Goal: Understand site structure: Understand site structure

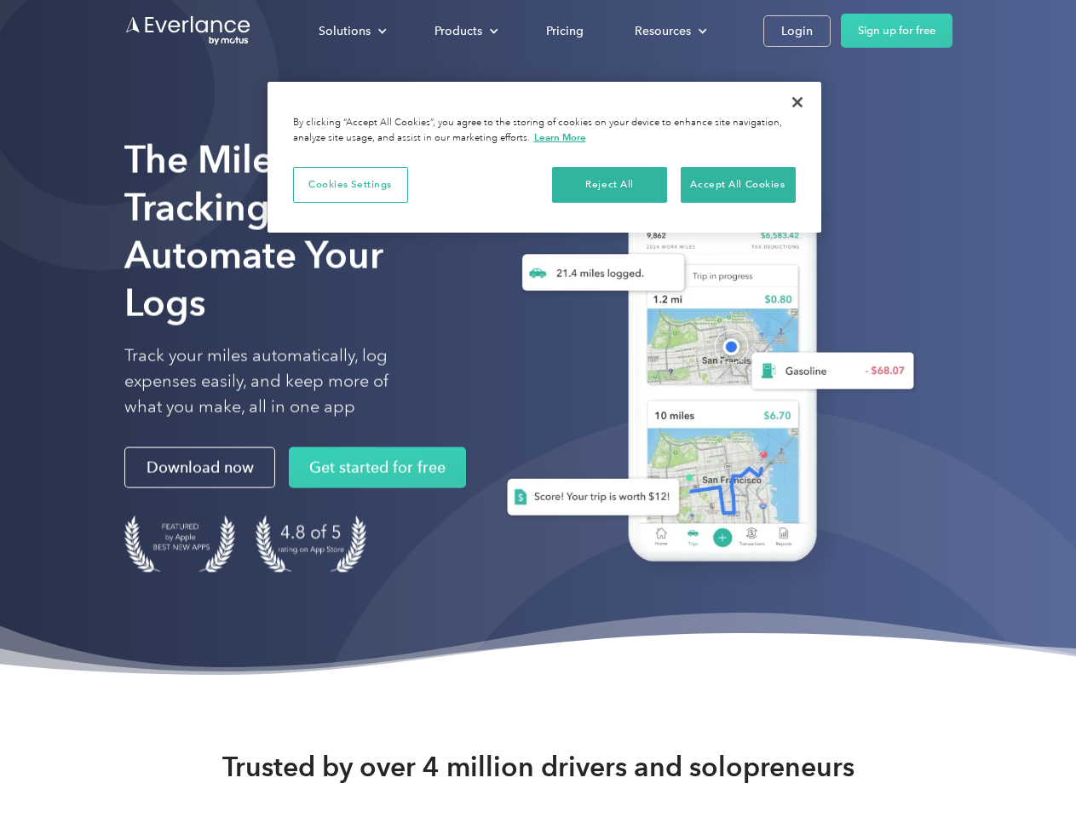
click at [352, 31] on div "Solutions" at bounding box center [345, 30] width 52 height 21
click at [464, 31] on div "Products" at bounding box center [459, 30] width 48 height 21
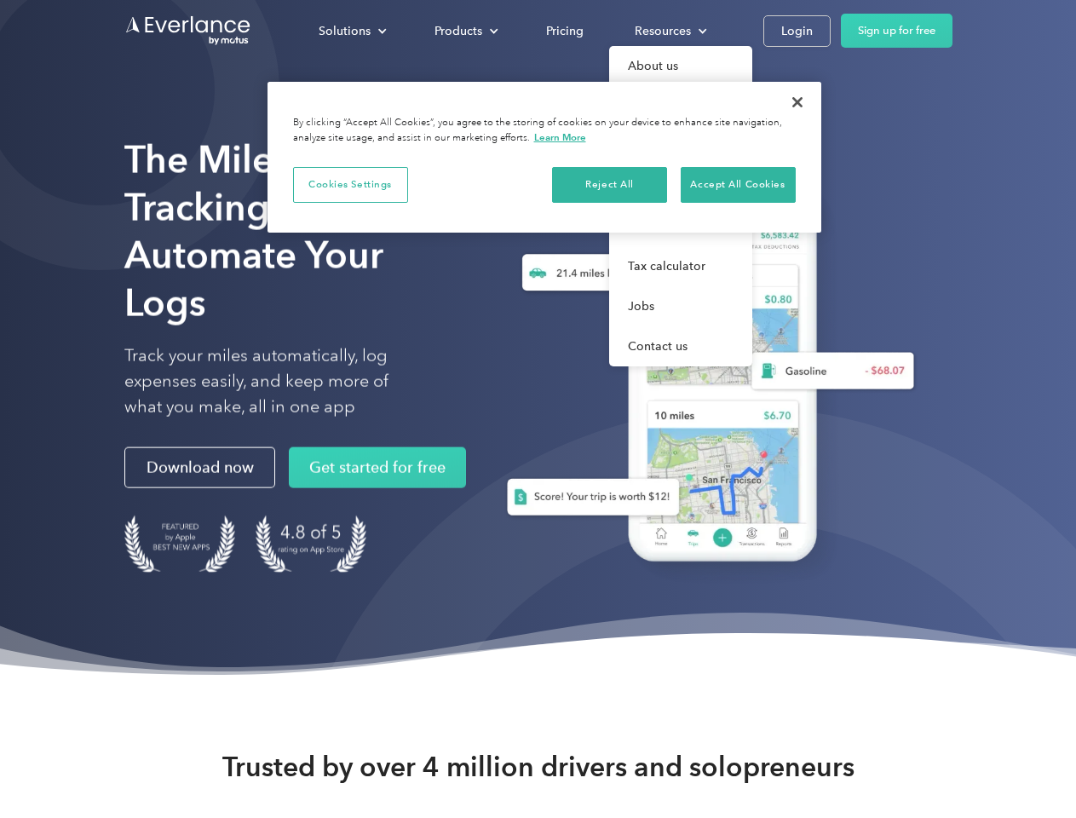
click at [669, 31] on div "Resources" at bounding box center [663, 30] width 56 height 21
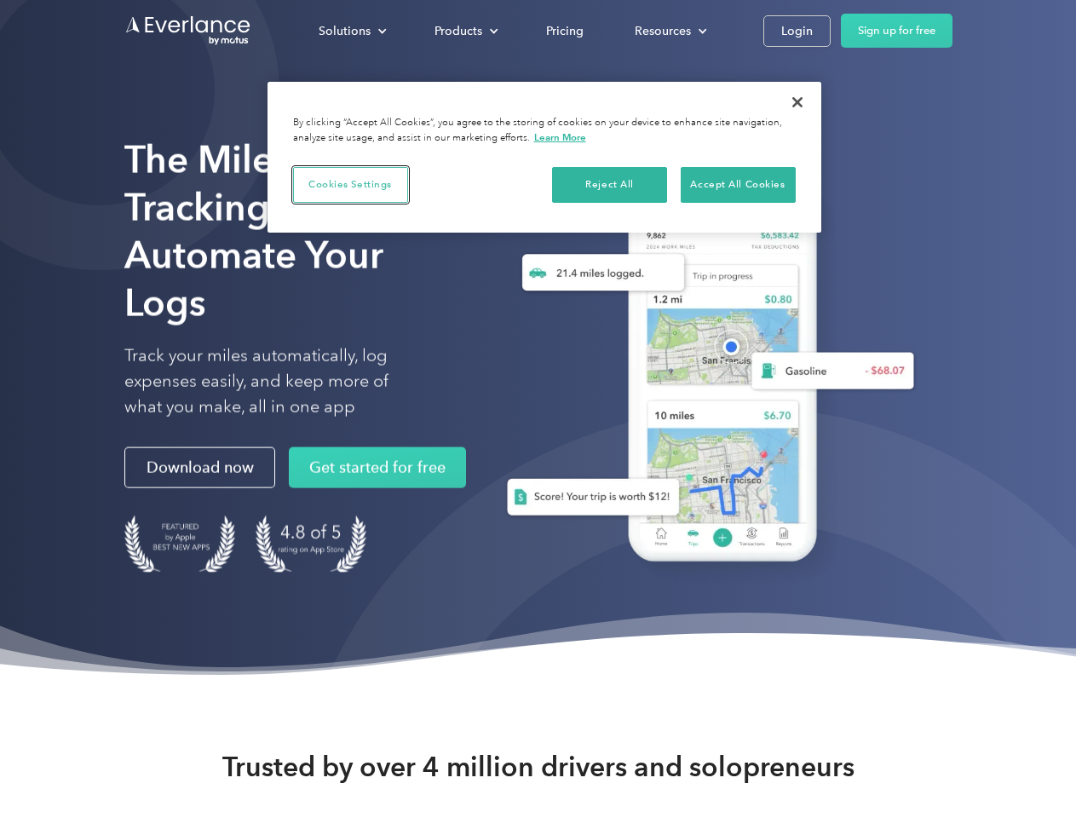
click at [350, 184] on button "Cookies Settings" at bounding box center [350, 185] width 115 height 36
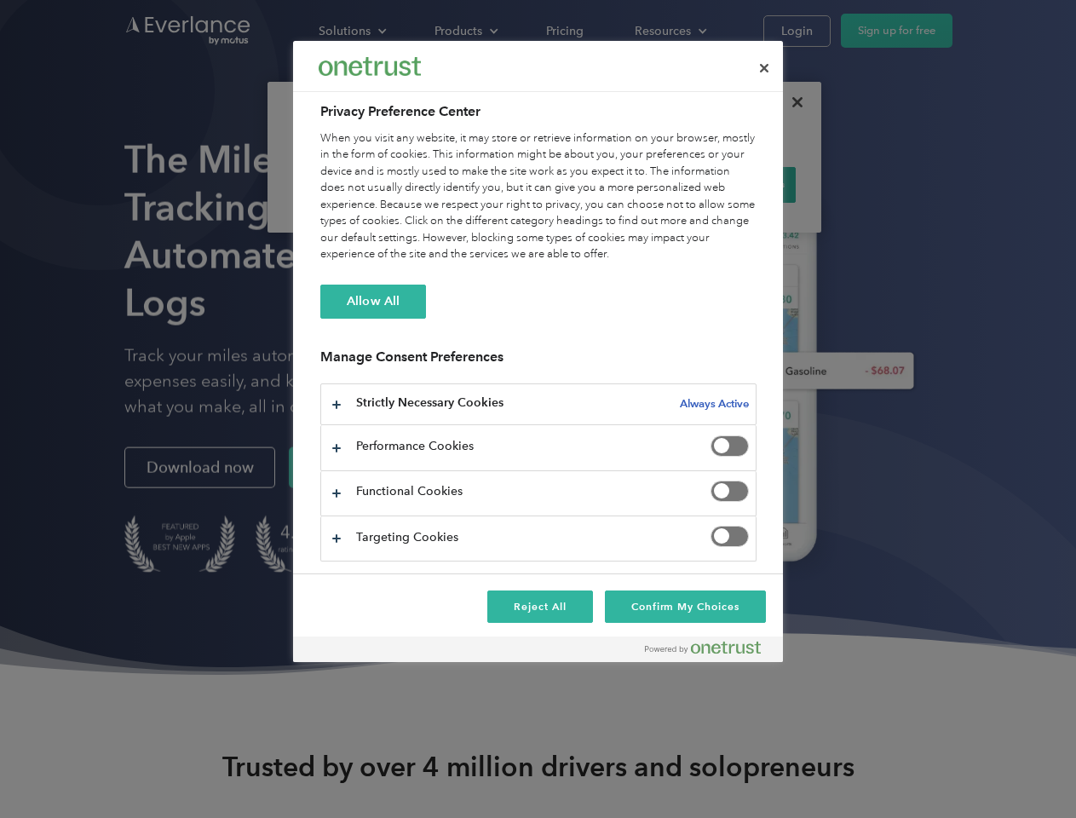
click at [610, 184] on div "When you visit any website, it may store or retrieve information on your browse…" at bounding box center [538, 196] width 436 height 133
click at [738, 184] on div "When you visit any website, it may store or retrieve information on your browse…" at bounding box center [538, 196] width 436 height 133
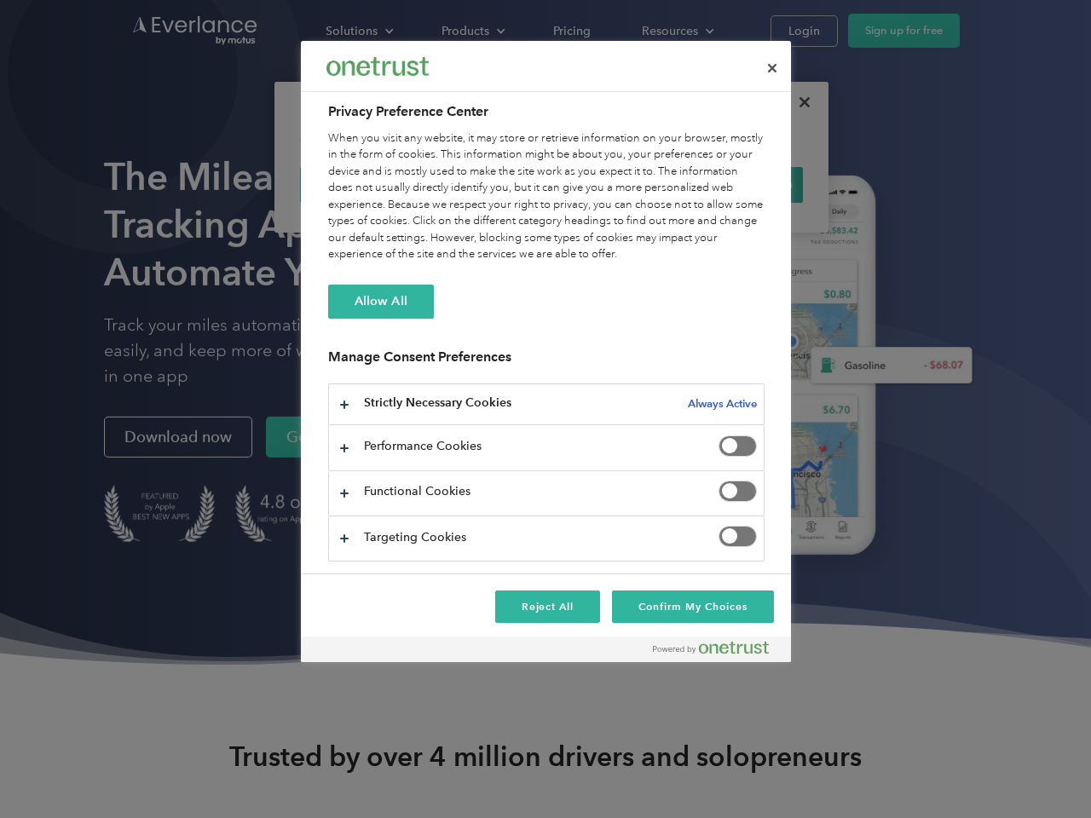
click at [798, 102] on div at bounding box center [545, 409] width 1091 height 818
